Goal: Task Accomplishment & Management: Use online tool/utility

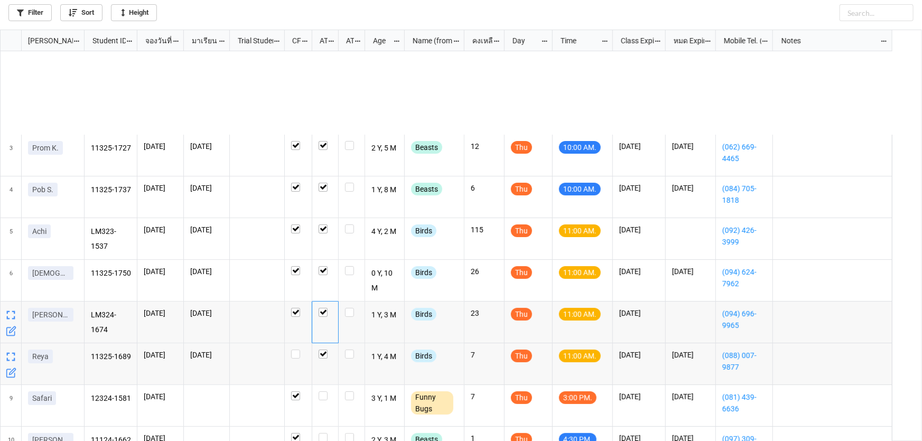
scroll to position [406, 916]
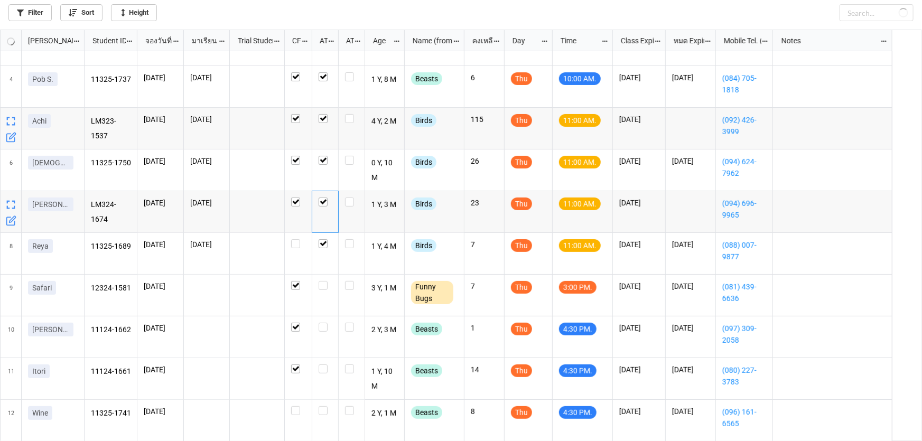
checkbox input "true"
click at [328, 279] on div "grid" at bounding box center [325, 296] width 26 height 42
click at [325, 281] on label "grid" at bounding box center [325, 281] width 13 height 0
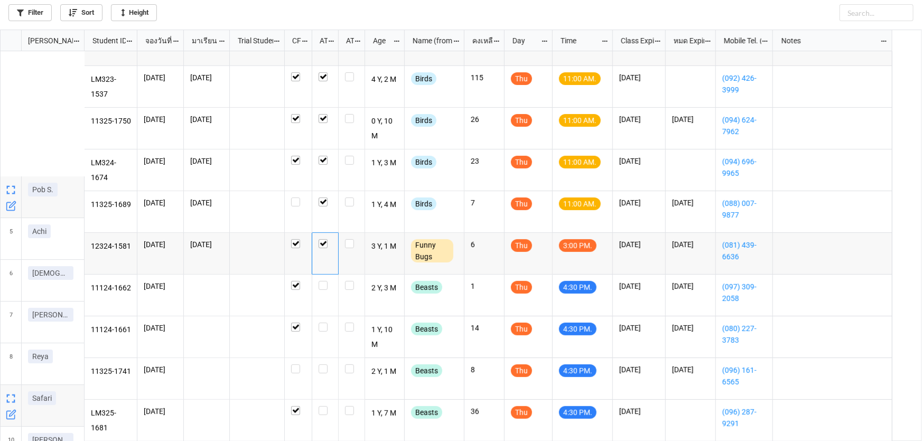
scroll to position [152, 0]
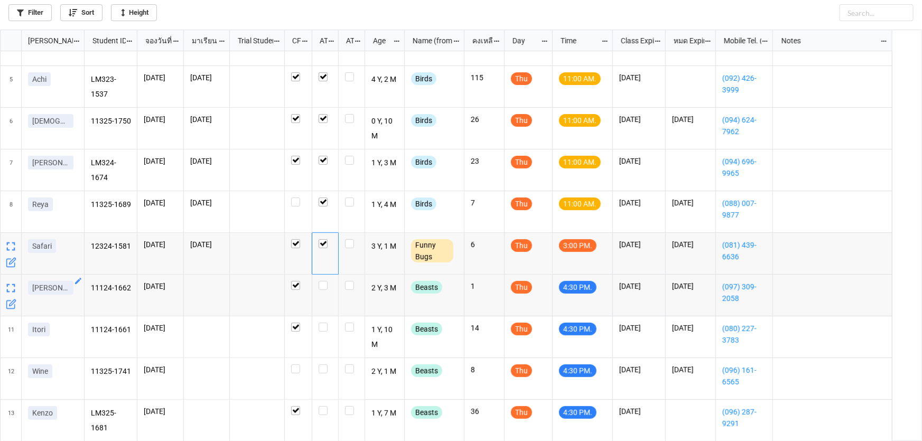
click at [75, 281] on icon "grid" at bounding box center [78, 281] width 8 height 8
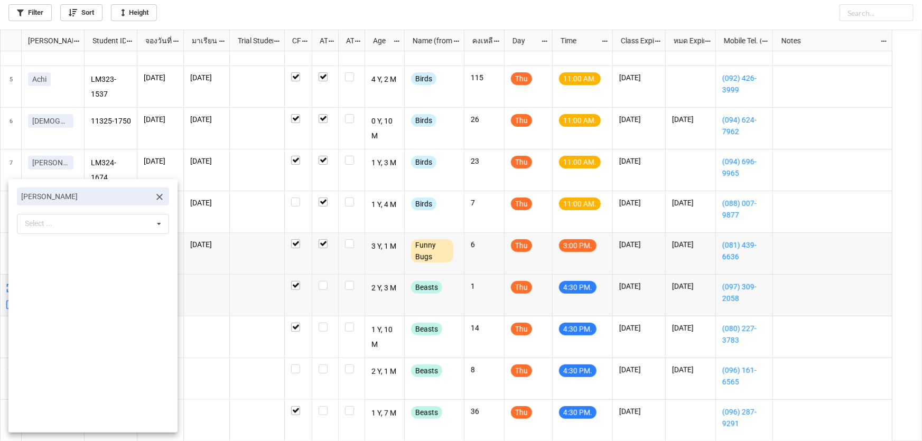
click at [154, 198] on icon at bounding box center [159, 197] width 11 height 11
click at [101, 197] on div "Select ... No results found." at bounding box center [93, 198] width 152 height 20
type input "ั"
type input "yuka"
click at [71, 218] on div "Yuka" at bounding box center [92, 217] width 151 height 20
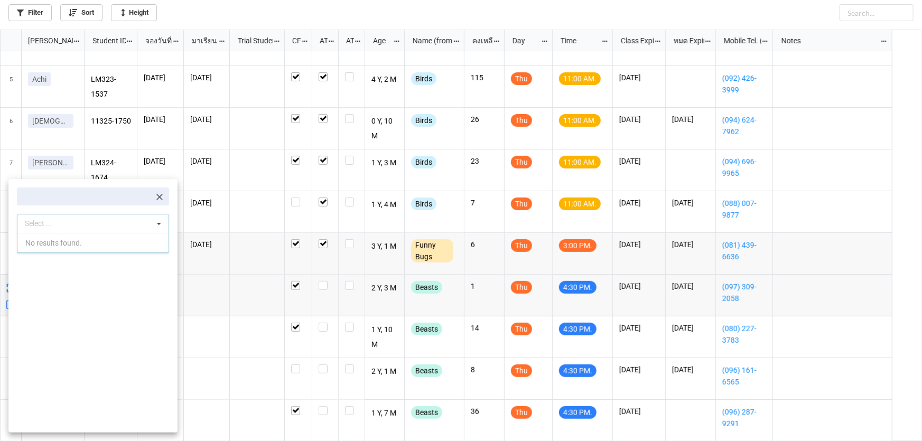
click at [337, 21] on div at bounding box center [461, 220] width 922 height 441
